Goal: Transaction & Acquisition: Obtain resource

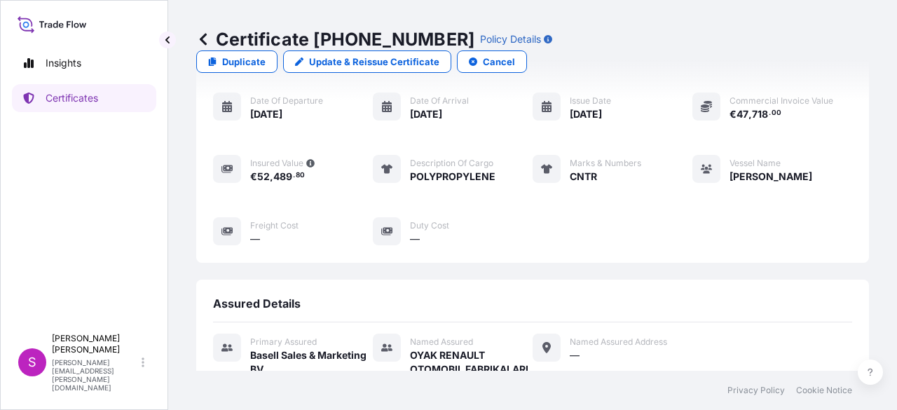
scroll to position [140, 0]
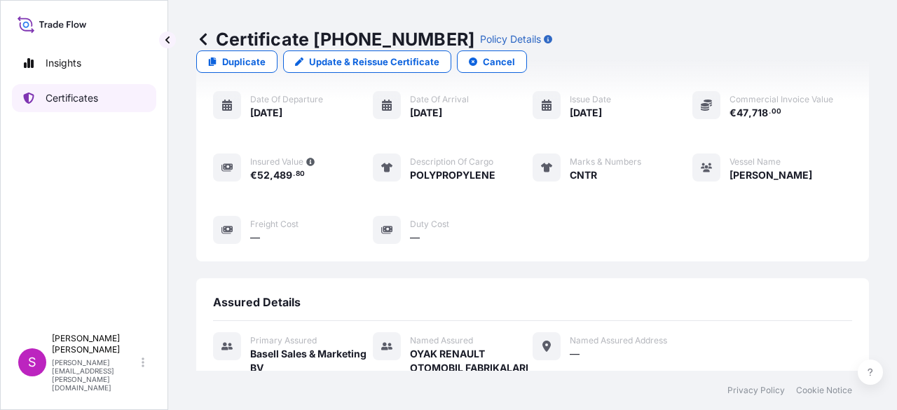
click at [45, 102] on link "Certificates" at bounding box center [84, 98] width 144 height 28
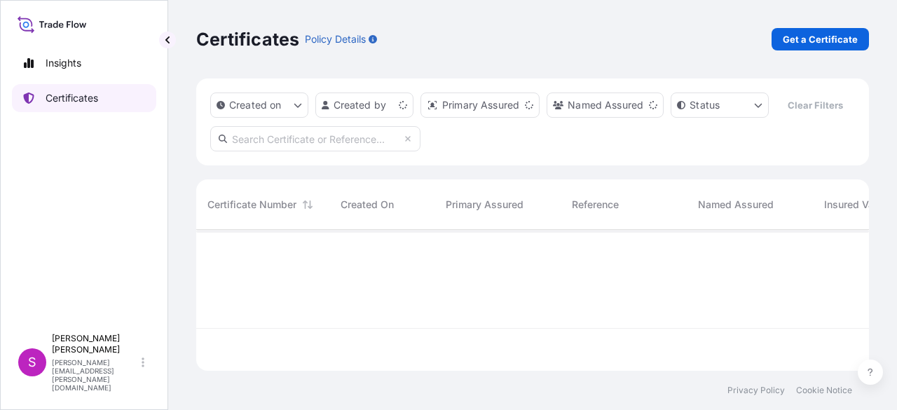
scroll to position [138, 662]
click at [823, 35] on p "Get a Certificate" at bounding box center [820, 39] width 75 height 14
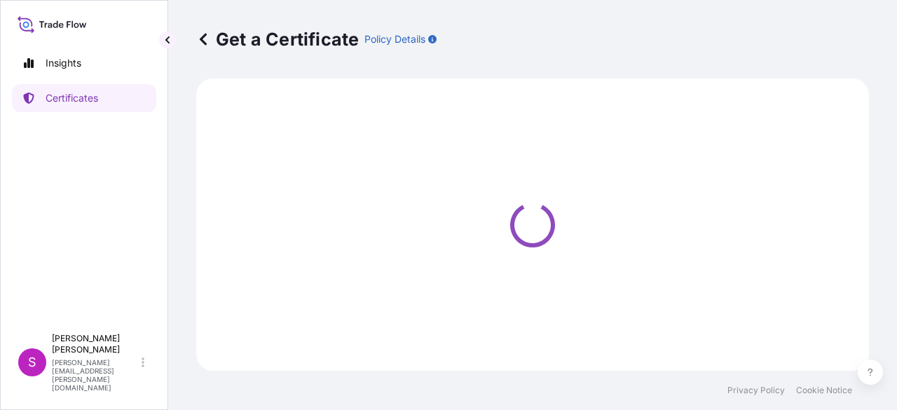
select select "Sea"
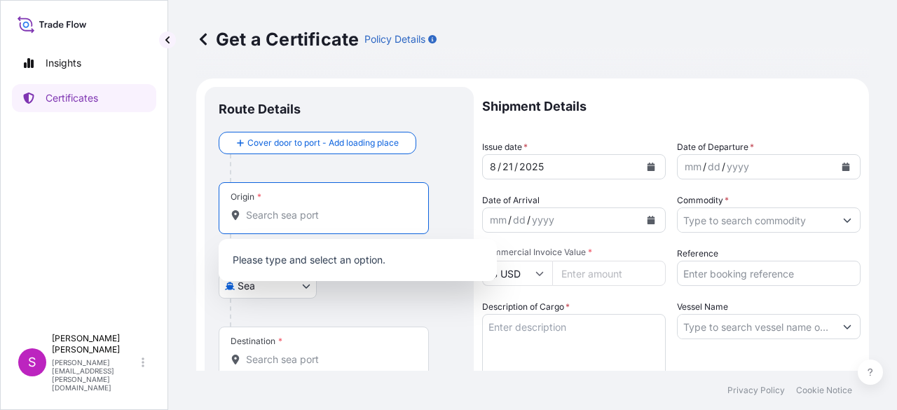
click at [311, 212] on input "Origin *" at bounding box center [328, 215] width 165 height 14
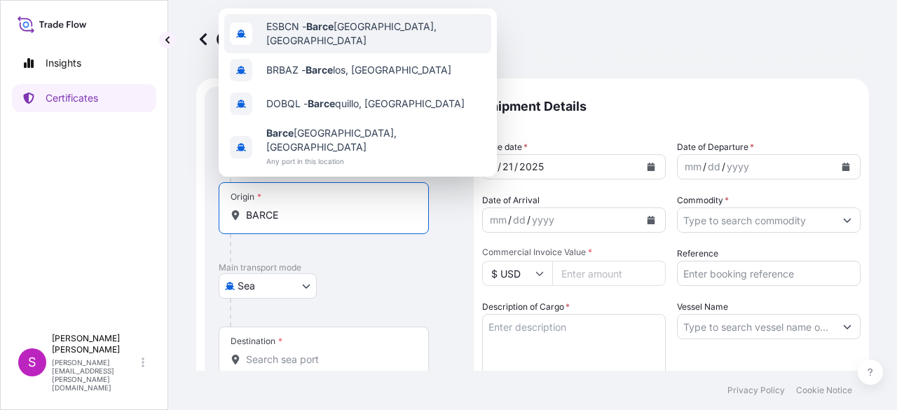
click at [355, 30] on span "ESBCN - [PERSON_NAME], [GEOGRAPHIC_DATA]" at bounding box center [375, 34] width 219 height 28
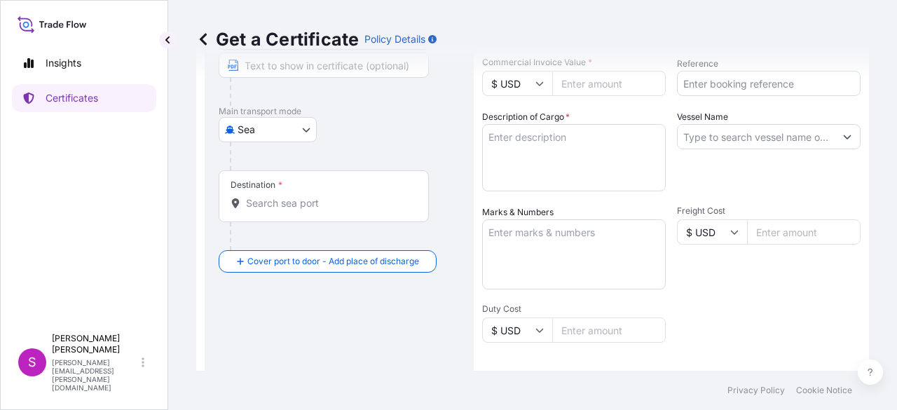
scroll to position [210, 0]
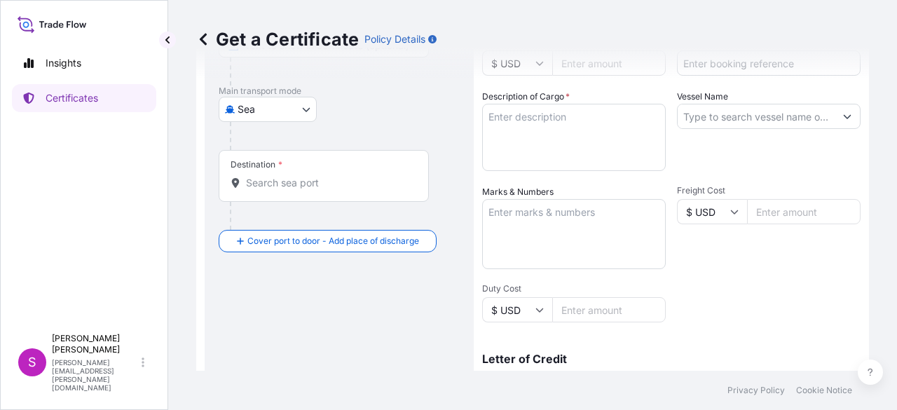
type input "ESBCN - [GEOGRAPHIC_DATA], [GEOGRAPHIC_DATA]"
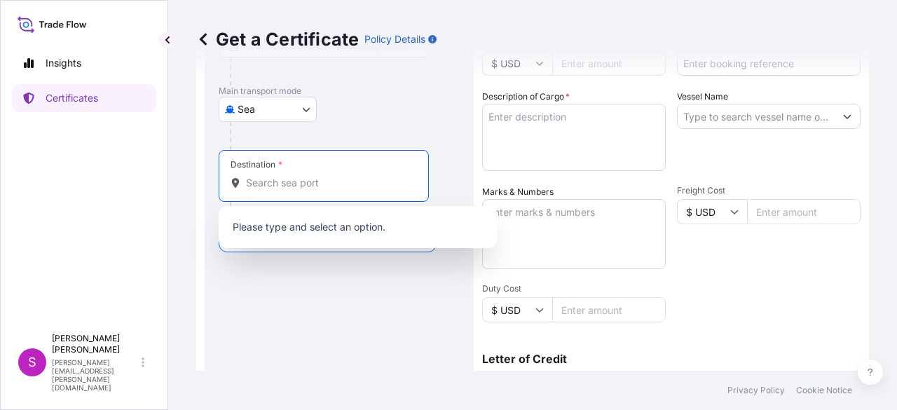
click at [271, 187] on input "Destination *" at bounding box center [328, 183] width 165 height 14
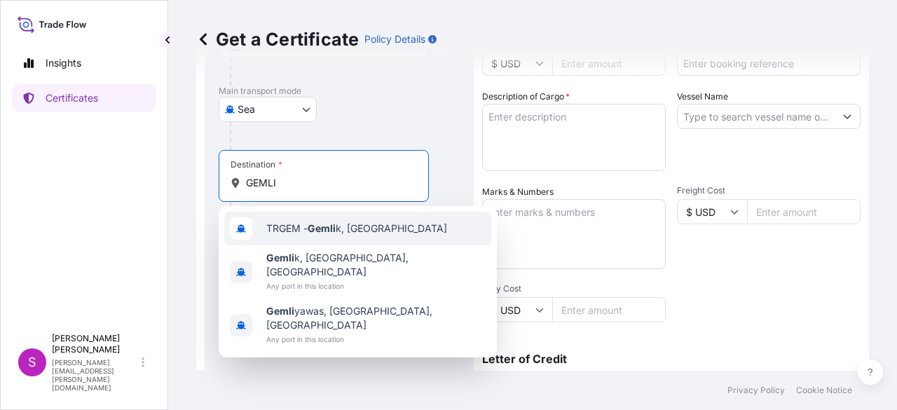
click at [286, 228] on span "TRGEM - Gemli k, [GEOGRAPHIC_DATA]" at bounding box center [356, 228] width 181 height 14
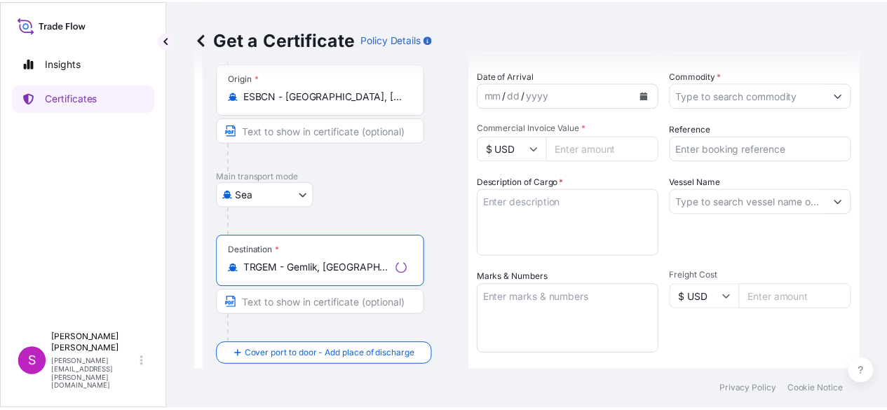
scroll to position [0, 0]
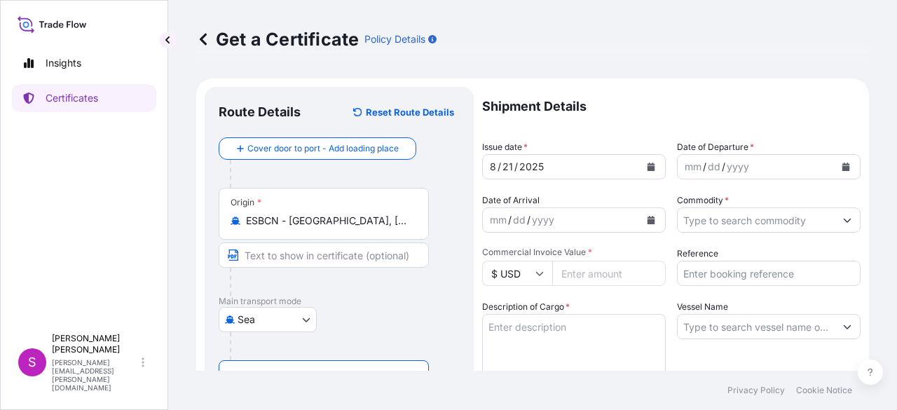
type input "TRGEM - Gemlik, [GEOGRAPHIC_DATA]"
click at [739, 163] on div "yyyy" at bounding box center [737, 166] width 25 height 17
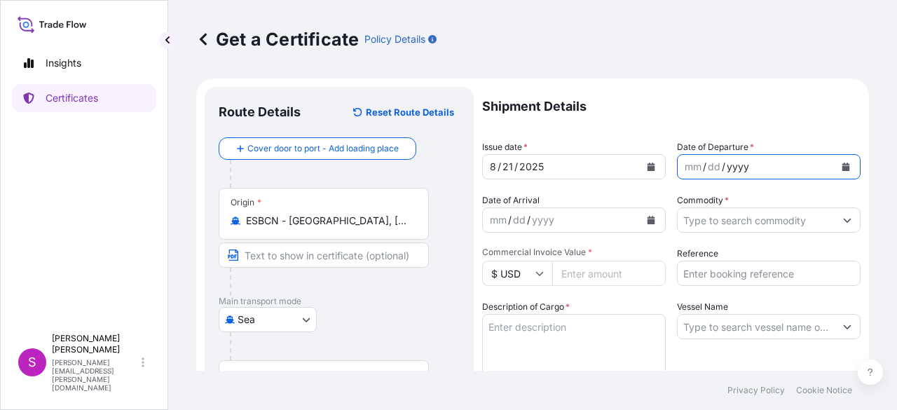
click at [842, 167] on icon "Calendar" at bounding box center [846, 167] width 8 height 8
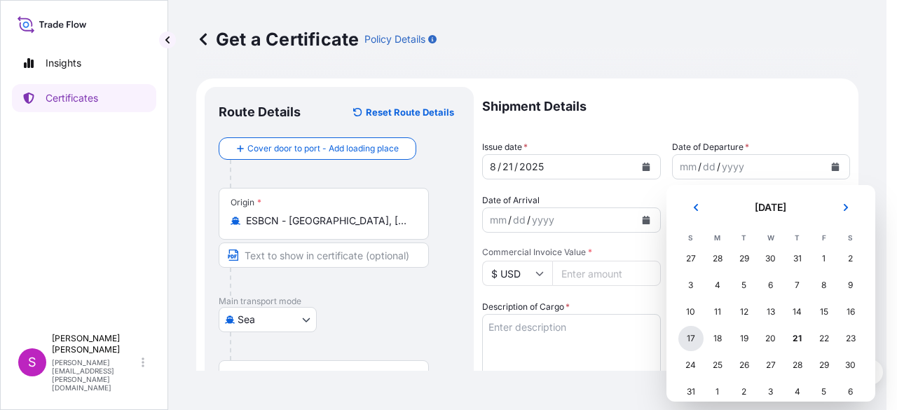
click at [688, 337] on div "17" at bounding box center [690, 338] width 25 height 25
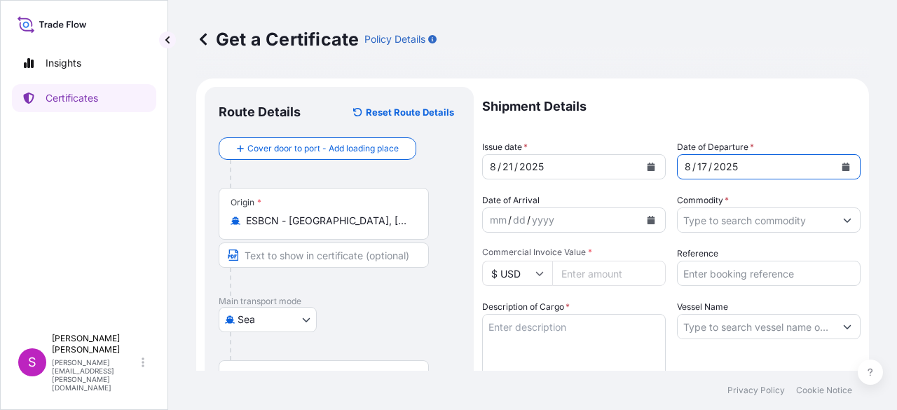
click at [583, 222] on div "mm / dd / yyyy" at bounding box center [561, 219] width 157 height 25
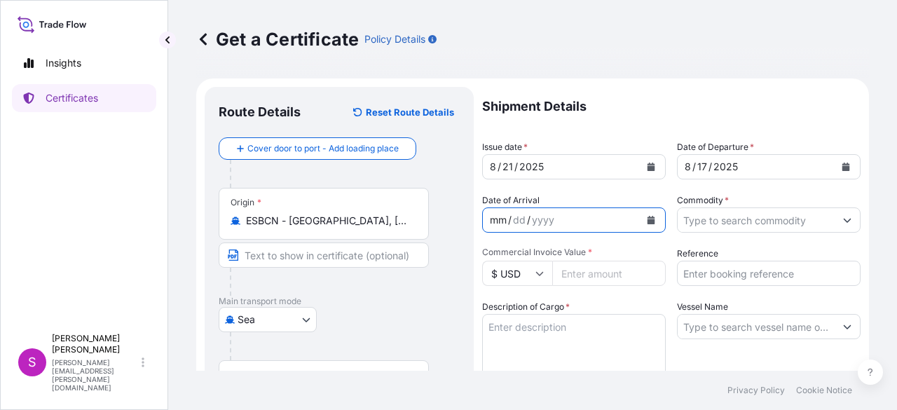
click at [648, 224] on icon "Calendar" at bounding box center [652, 220] width 8 height 8
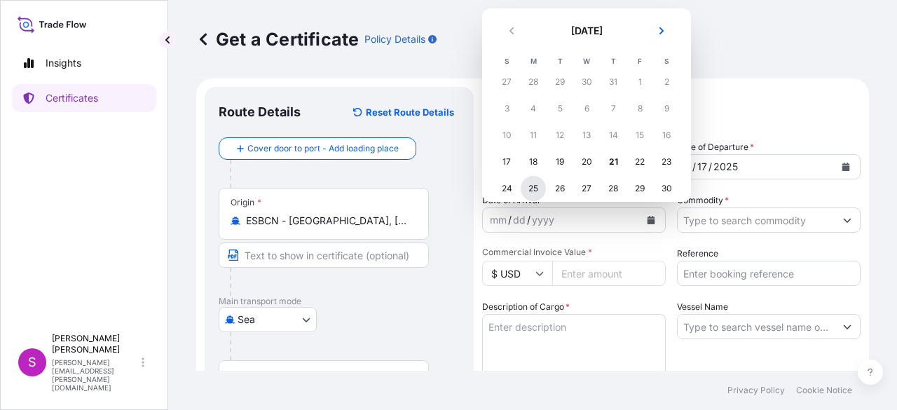
click at [535, 191] on div "25" at bounding box center [533, 188] width 25 height 25
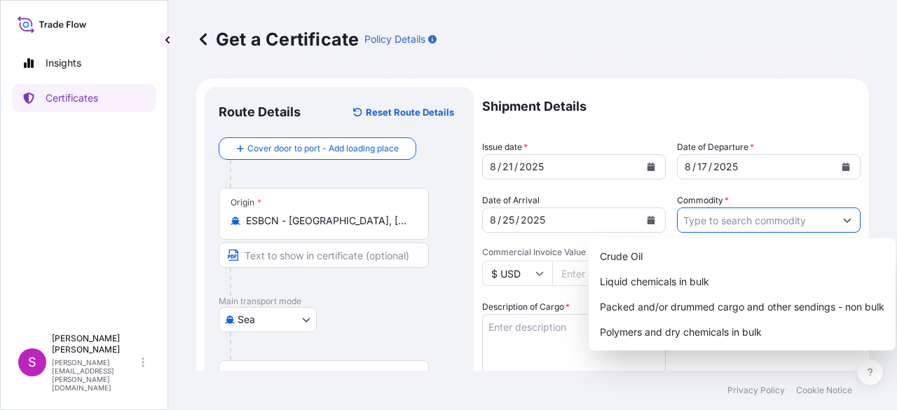
click at [746, 221] on input "Commodity *" at bounding box center [756, 219] width 157 height 25
click at [706, 308] on div "Packed and/or drummed cargo and other sendings - non bulk" at bounding box center [742, 306] width 296 height 25
type input "Packed and/or drummed cargo and other sendings - non bulk"
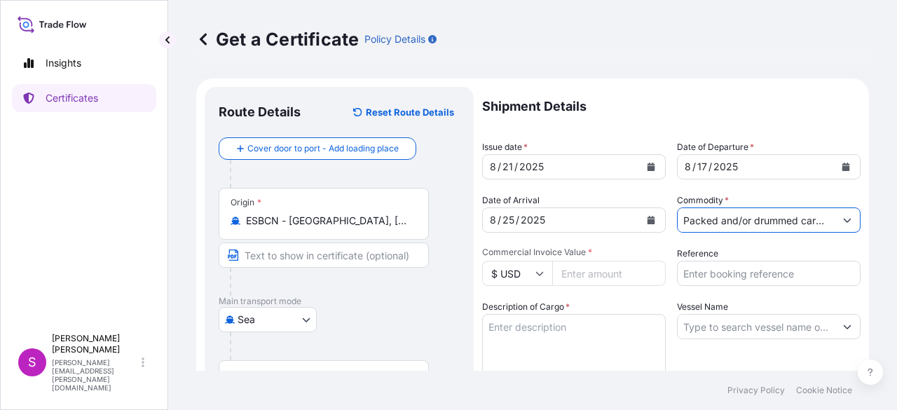
click at [542, 271] on icon at bounding box center [539, 273] width 8 height 8
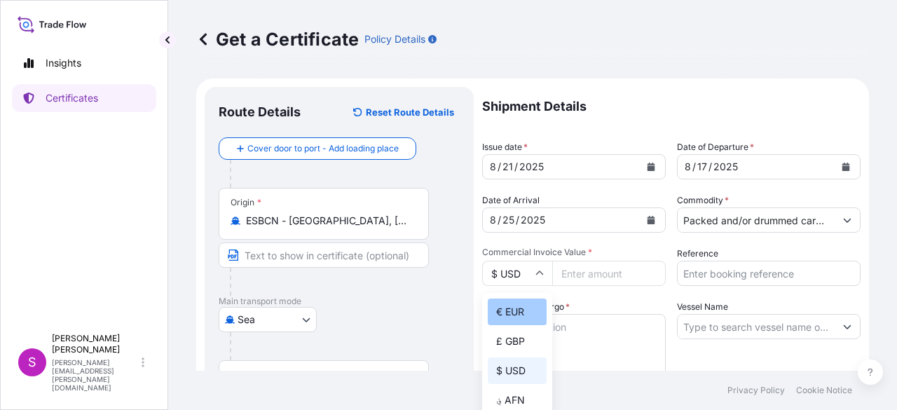
click at [509, 313] on div "€ EUR" at bounding box center [517, 312] width 59 height 27
type input "€ EUR"
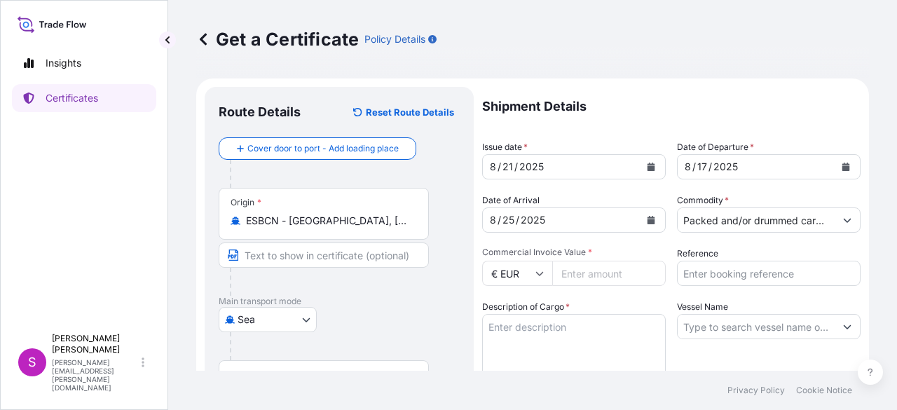
click at [587, 273] on input "Commercial Invoice Value *" at bounding box center [609, 273] width 114 height 25
type input "47938"
click at [699, 277] on input "Reference" at bounding box center [769, 273] width 184 height 25
type input "1625205430"
click at [611, 324] on textarea "Description of Cargo *" at bounding box center [574, 347] width 184 height 67
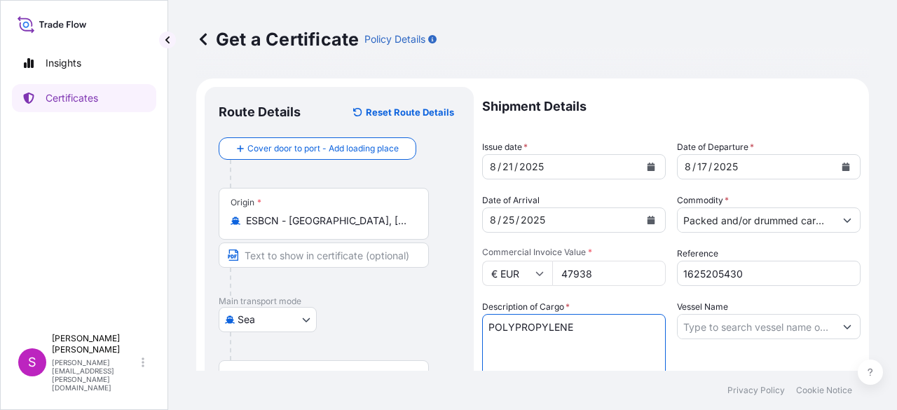
type textarea "POLYPROPYLENE"
click at [788, 324] on input "Vessel Name" at bounding box center [756, 326] width 157 height 25
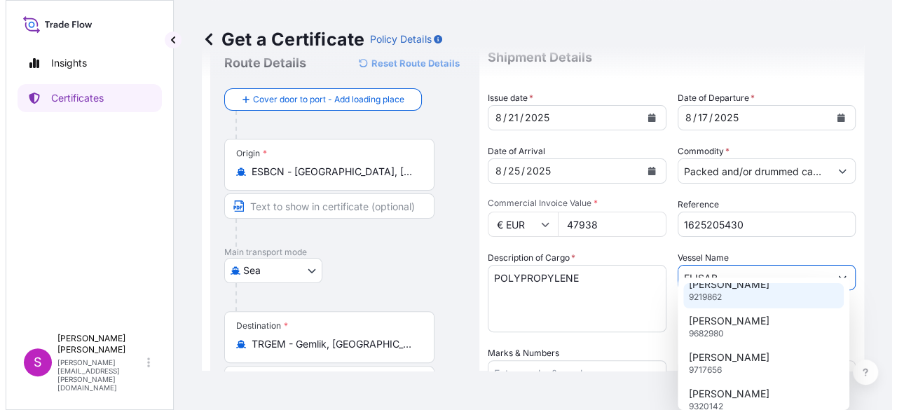
scroll to position [140, 0]
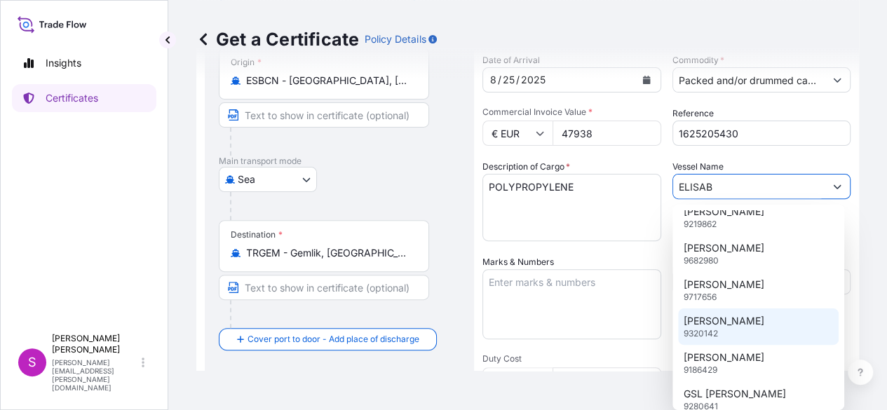
click at [795, 330] on div "[PERSON_NAME] 9320142" at bounding box center [758, 326] width 160 height 36
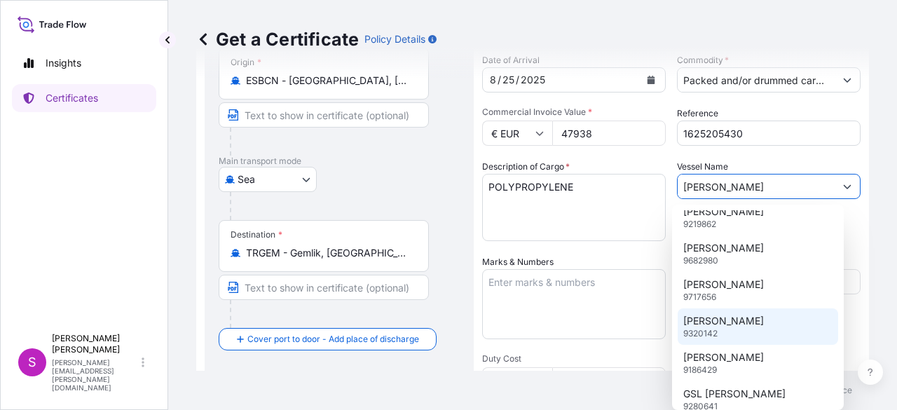
scroll to position [0, 0]
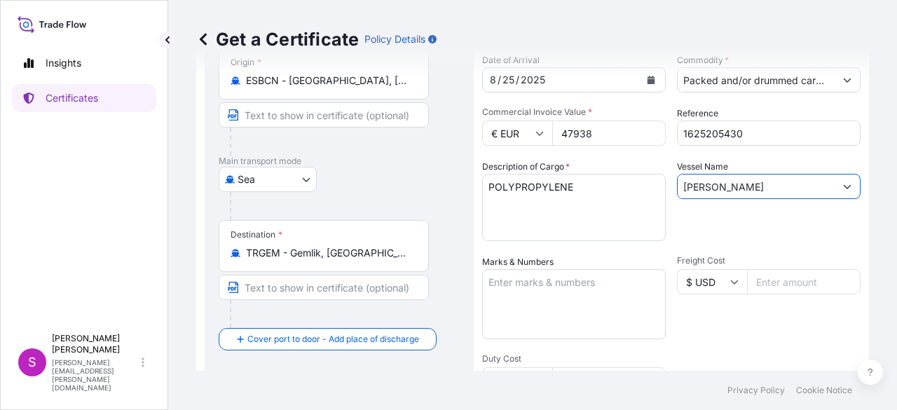
type input "[PERSON_NAME]"
click at [519, 287] on textarea "Marks & Numbers" at bounding box center [574, 304] width 184 height 70
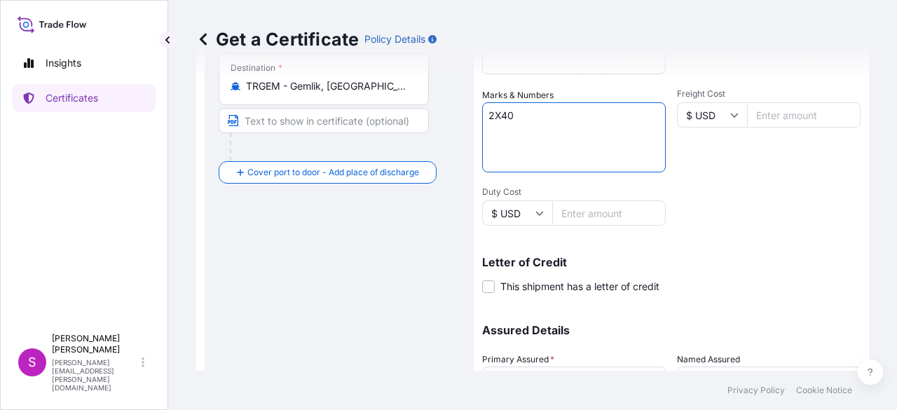
scroll to position [431, 0]
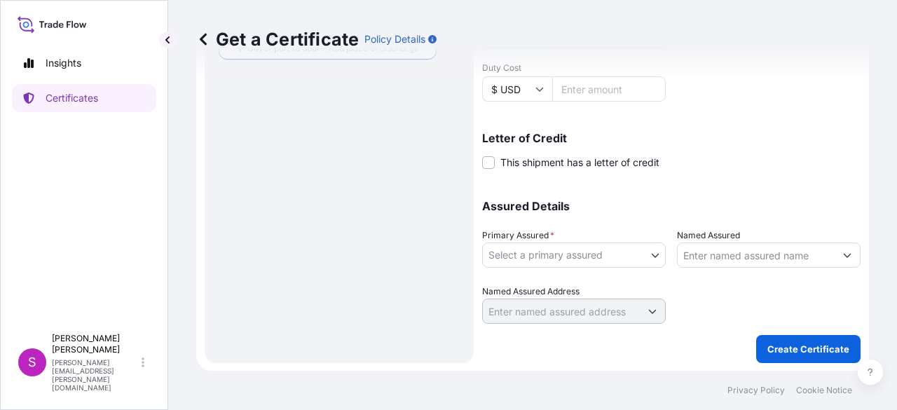
type textarea "2X40"
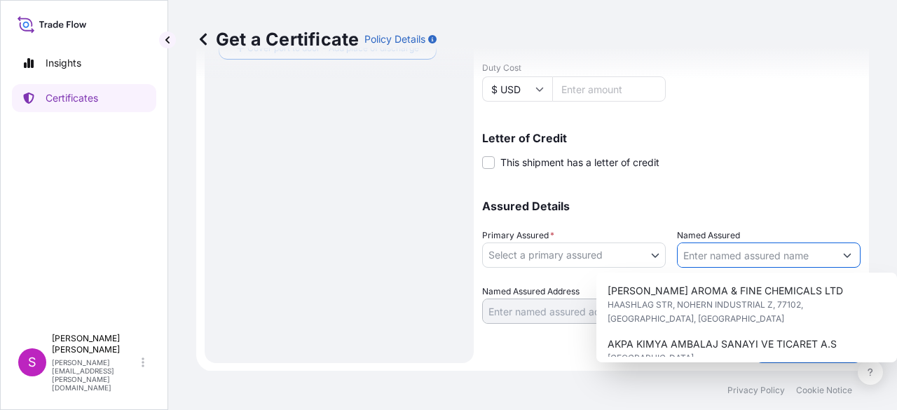
click at [719, 253] on input "Named Assured" at bounding box center [756, 254] width 157 height 25
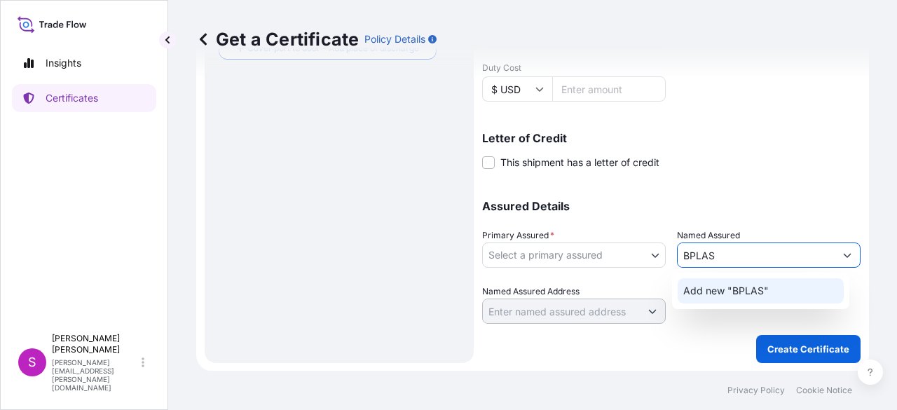
click at [681, 254] on input "BPLAS" at bounding box center [756, 254] width 157 height 25
click at [784, 259] on input "B PLAS" at bounding box center [756, 254] width 157 height 25
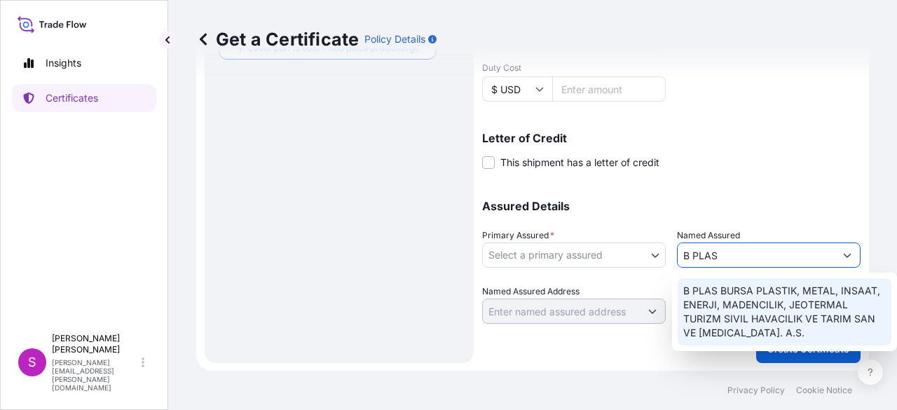
click at [778, 303] on span "B PLAS BURSA PLASTIK, METAL, INSAAT, ENERJI, MADENCILIK, JEOTERMAL TURIZM SIVIL…" at bounding box center [784, 312] width 203 height 56
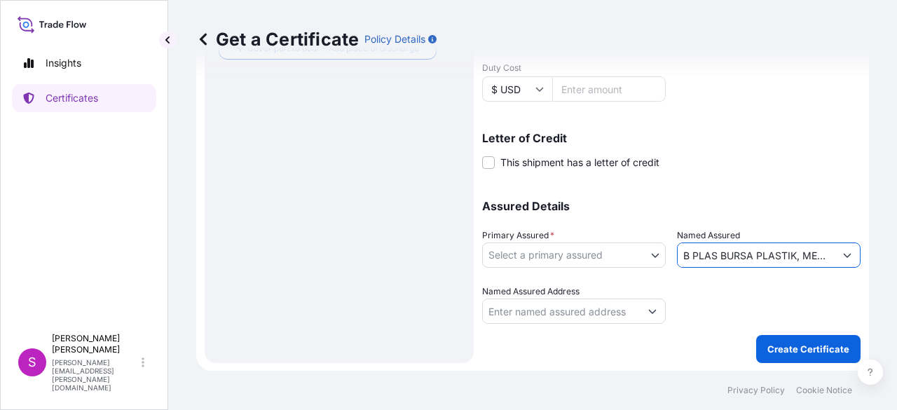
type input "B PLAS BURSA PLASTIK, METAL, INSAAT, ENERJI, MADENCILIK, JEOTERMAL TURIZM SIVIL…"
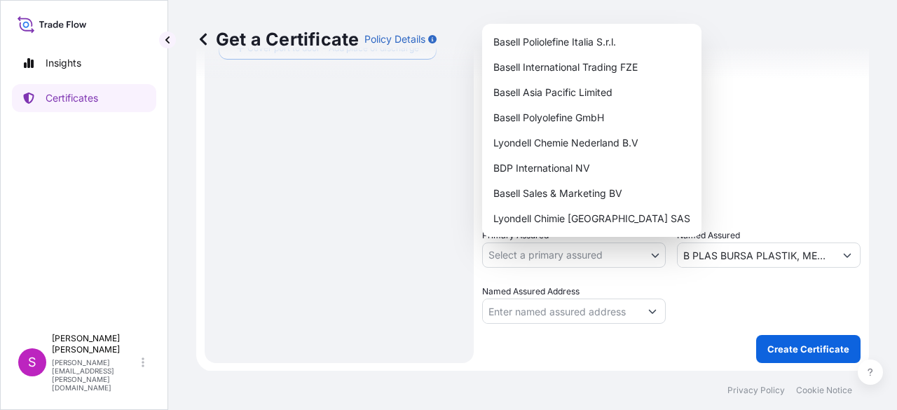
click at [591, 254] on body "1 option available. 0 options available. 1 option available. Insights Certifica…" at bounding box center [448, 205] width 897 height 410
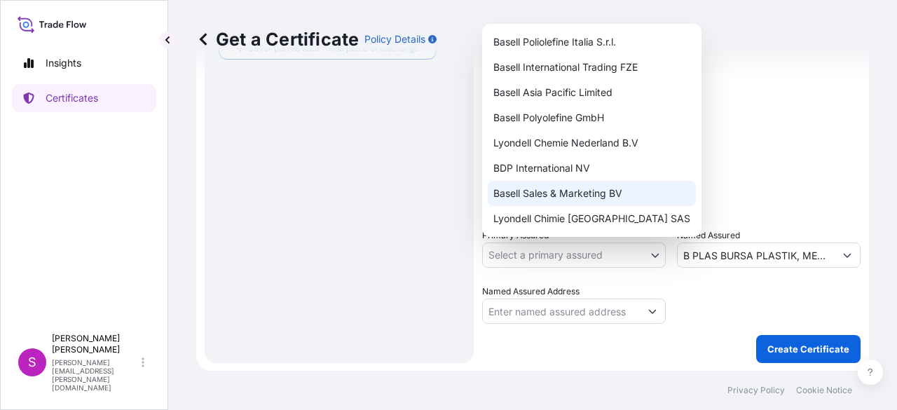
click at [543, 193] on div "Basell Sales & Marketing BV" at bounding box center [592, 193] width 208 height 25
select select "32164"
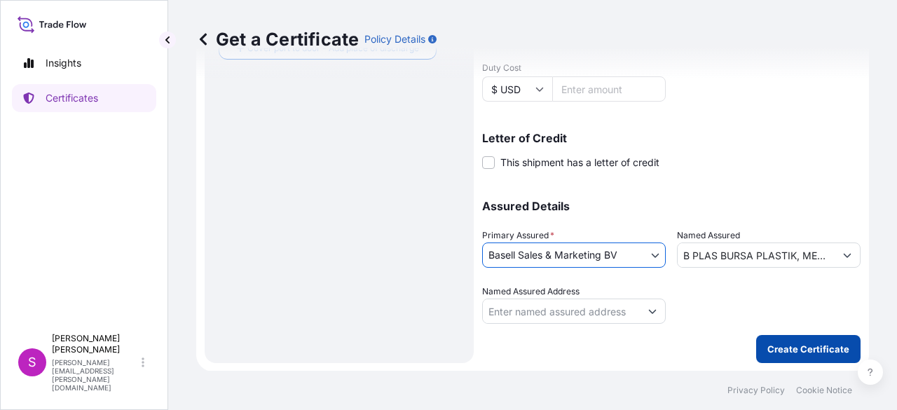
click at [788, 344] on p "Create Certificate" at bounding box center [808, 349] width 82 height 14
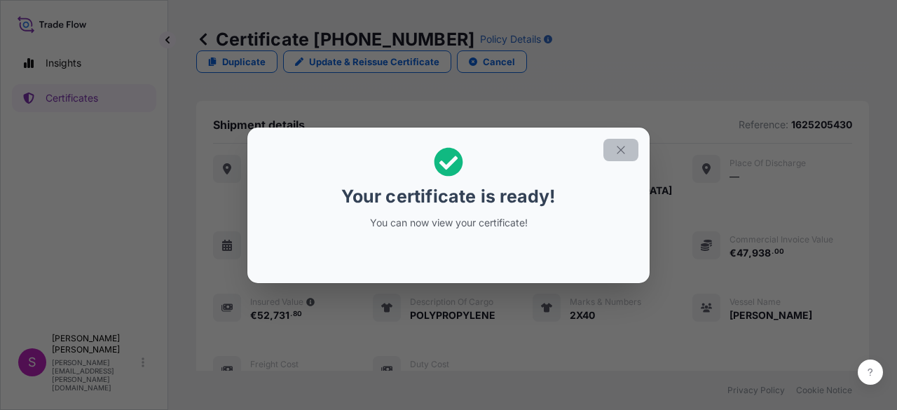
click at [631, 145] on button "button" at bounding box center [620, 150] width 35 height 22
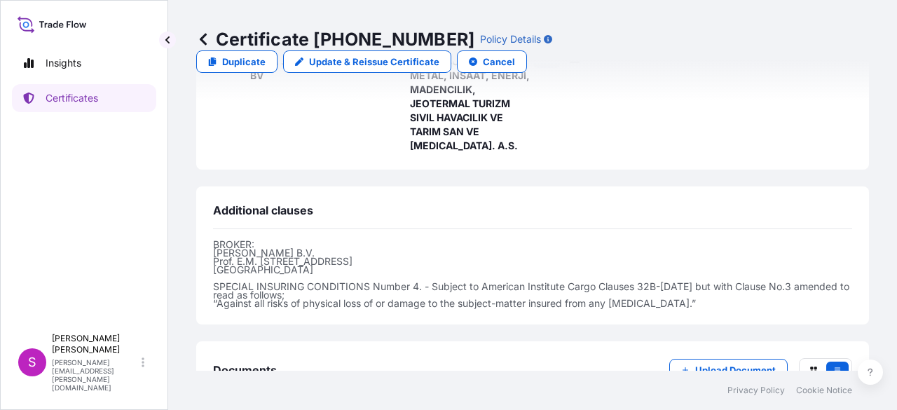
scroll to position [481, 0]
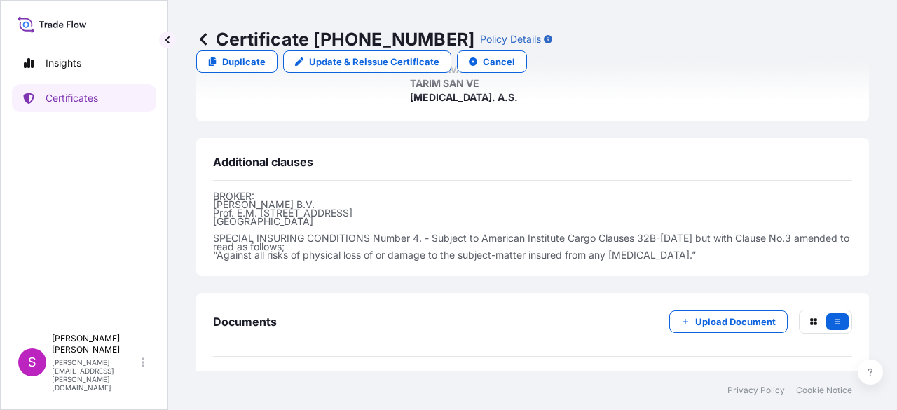
click at [233, 382] on icon at bounding box center [232, 389] width 12 height 14
click at [228, 382] on icon at bounding box center [232, 389] width 12 height 14
